Goal: Task Accomplishment & Management: Complete application form

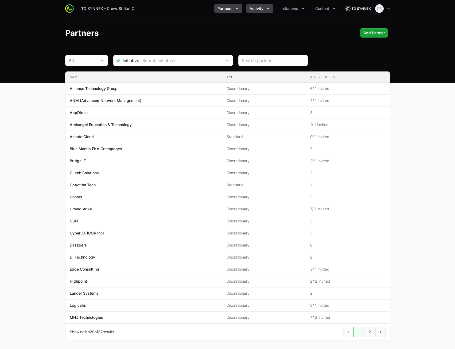
click at [260, 10] on span "Activity" at bounding box center [257, 8] width 14 height 5
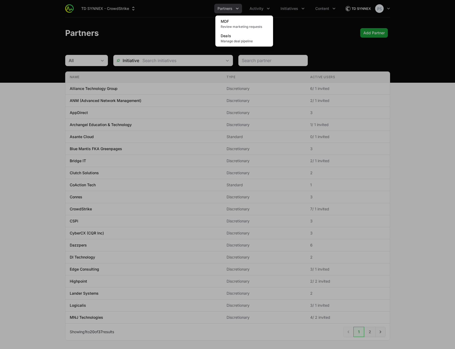
click at [229, 11] on div "Activity menu" at bounding box center [227, 174] width 455 height 349
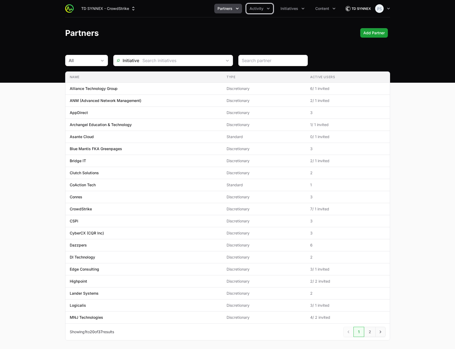
click at [227, 10] on span "Partners" at bounding box center [225, 8] width 15 height 5
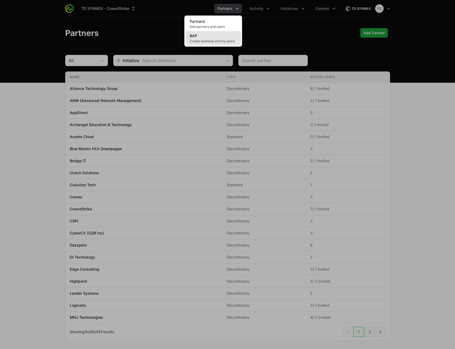
click at [213, 38] on link "BAP Create business activity plans" at bounding box center [214, 38] width 56 height 14
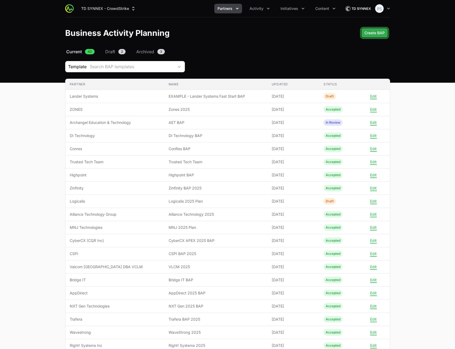
click at [369, 34] on span "Create BAP" at bounding box center [375, 33] width 20 height 6
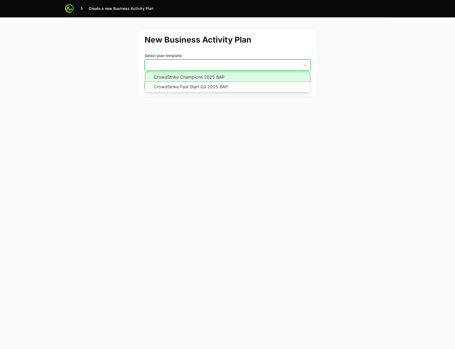
click at [200, 64] on button "placeholder" at bounding box center [228, 65] width 166 height 11
click at [203, 76] on li "CrowdStrike Champions 2025 BAP" at bounding box center [227, 77] width 165 height 10
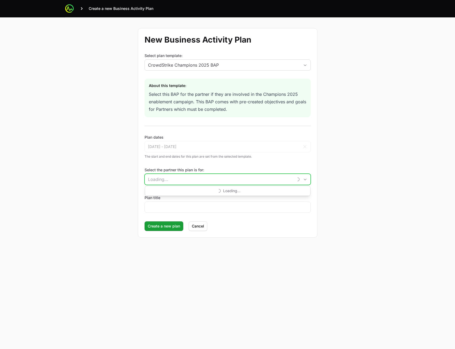
click at [237, 183] on input "Select the partner this plan is for:" at bounding box center [219, 179] width 149 height 11
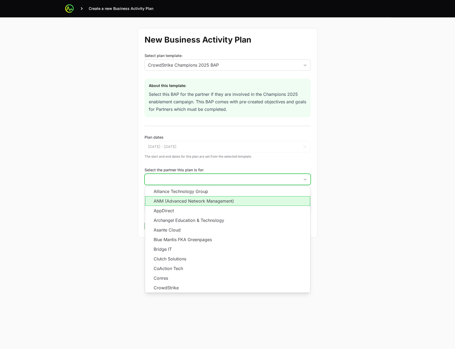
click at [239, 200] on li "ANM (Advanced Network Management)" at bounding box center [227, 201] width 165 height 10
type input "ANM (Advanced Network Management)"
